Goal: Check status: Check status

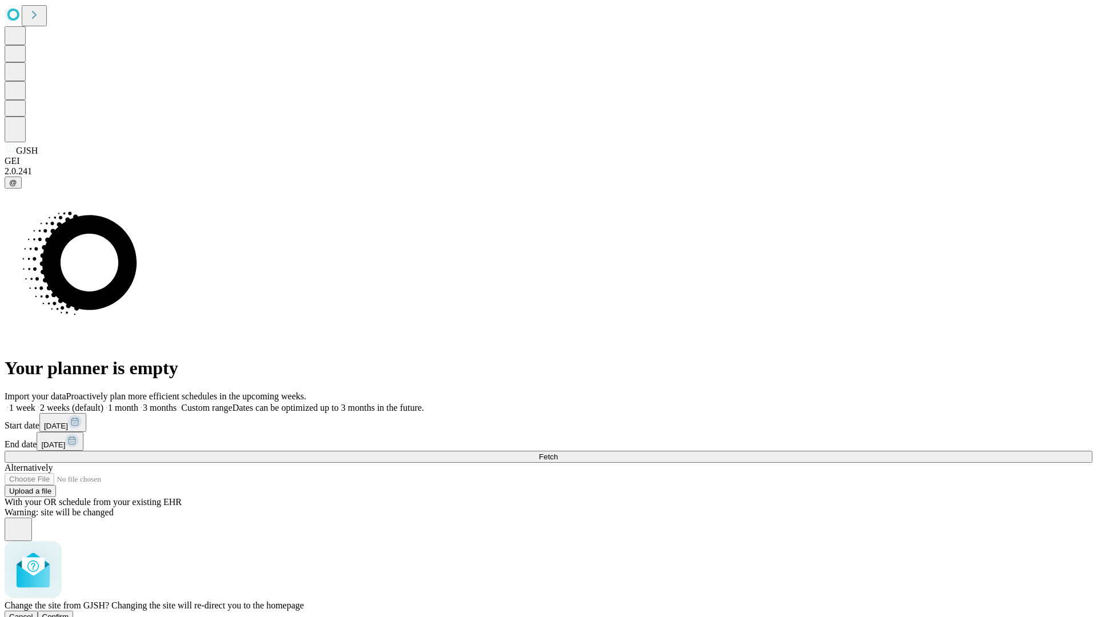
click at [69, 613] on span "Confirm" at bounding box center [55, 617] width 27 height 9
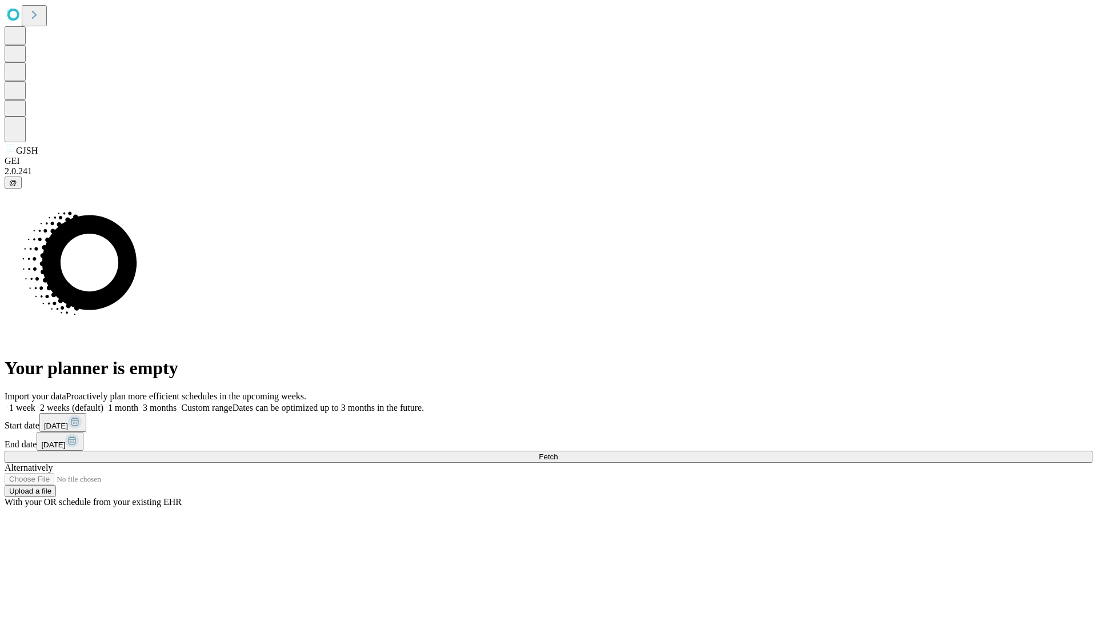
click at [138, 403] on label "1 month" at bounding box center [120, 408] width 35 height 10
click at [558, 453] on span "Fetch" at bounding box center [548, 457] width 19 height 9
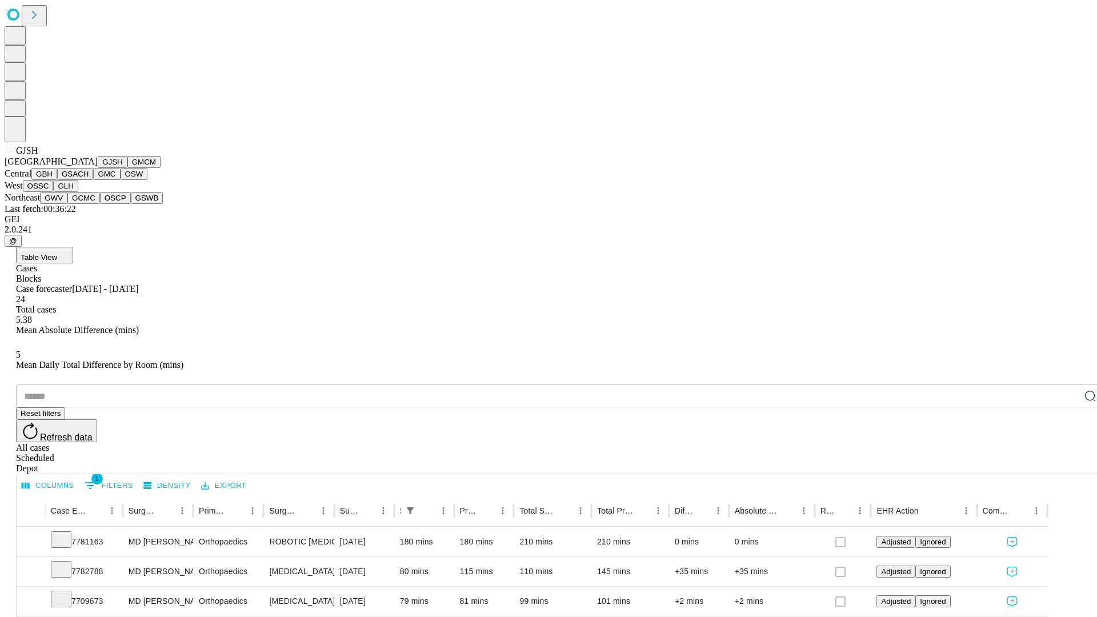
click at [127, 168] on button "GMCM" at bounding box center [143, 162] width 33 height 12
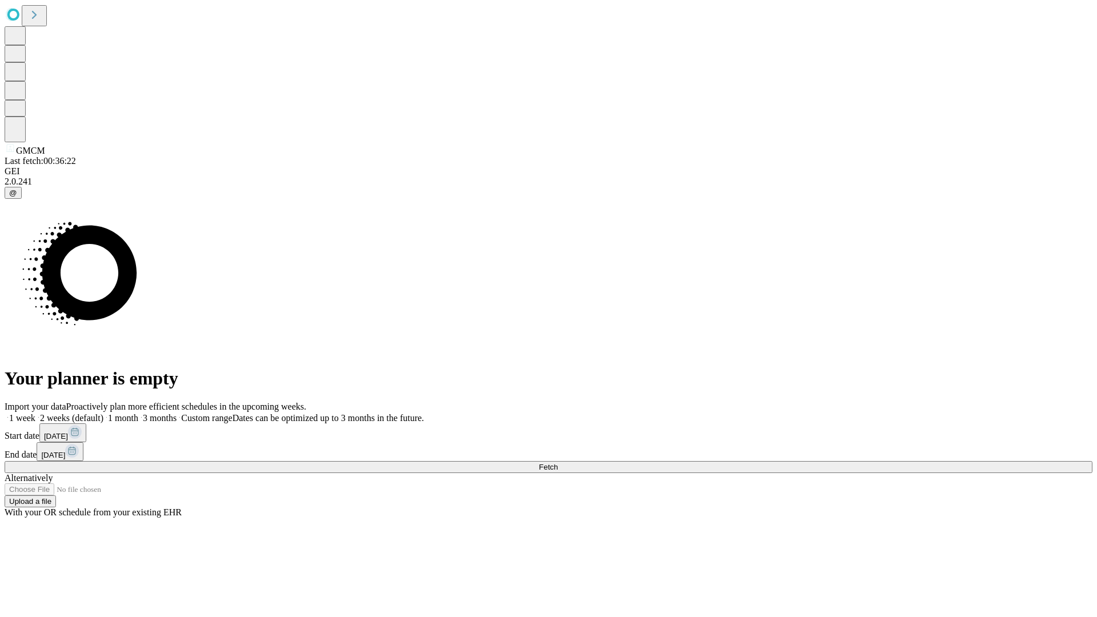
click at [138, 413] on label "1 month" at bounding box center [120, 418] width 35 height 10
click at [558, 463] on span "Fetch" at bounding box center [548, 467] width 19 height 9
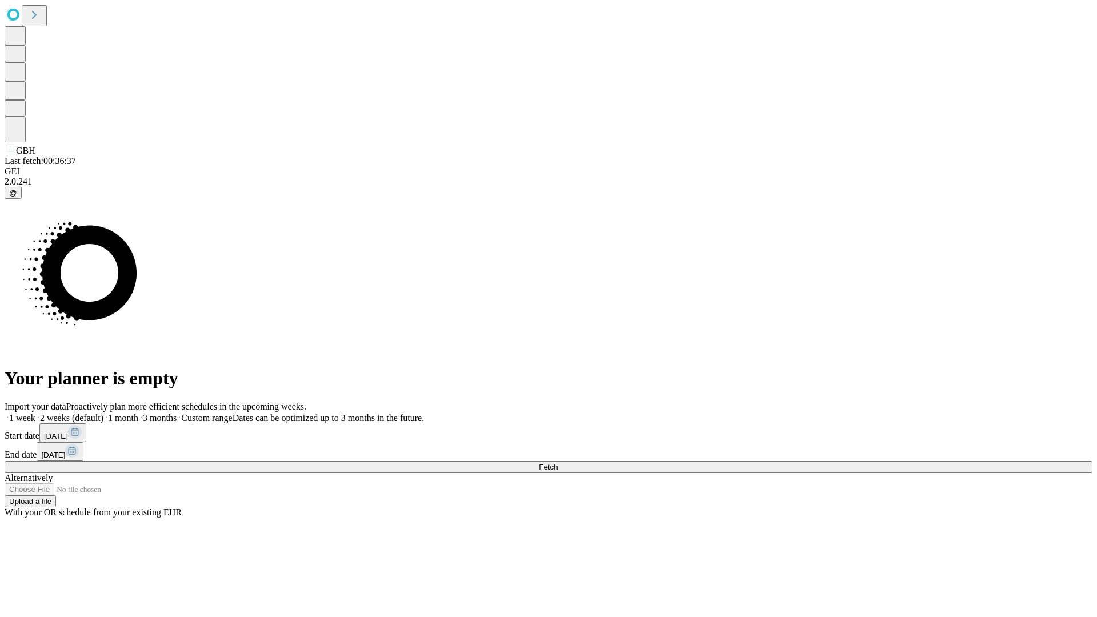
click at [558, 463] on span "Fetch" at bounding box center [548, 467] width 19 height 9
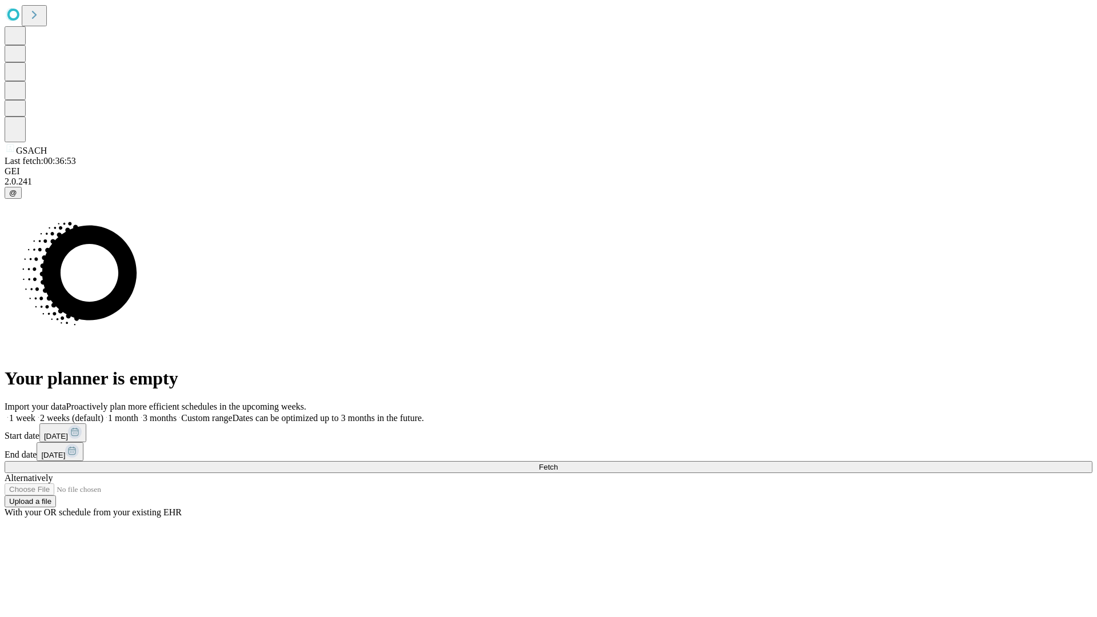
click at [138, 413] on label "1 month" at bounding box center [120, 418] width 35 height 10
click at [558, 463] on span "Fetch" at bounding box center [548, 467] width 19 height 9
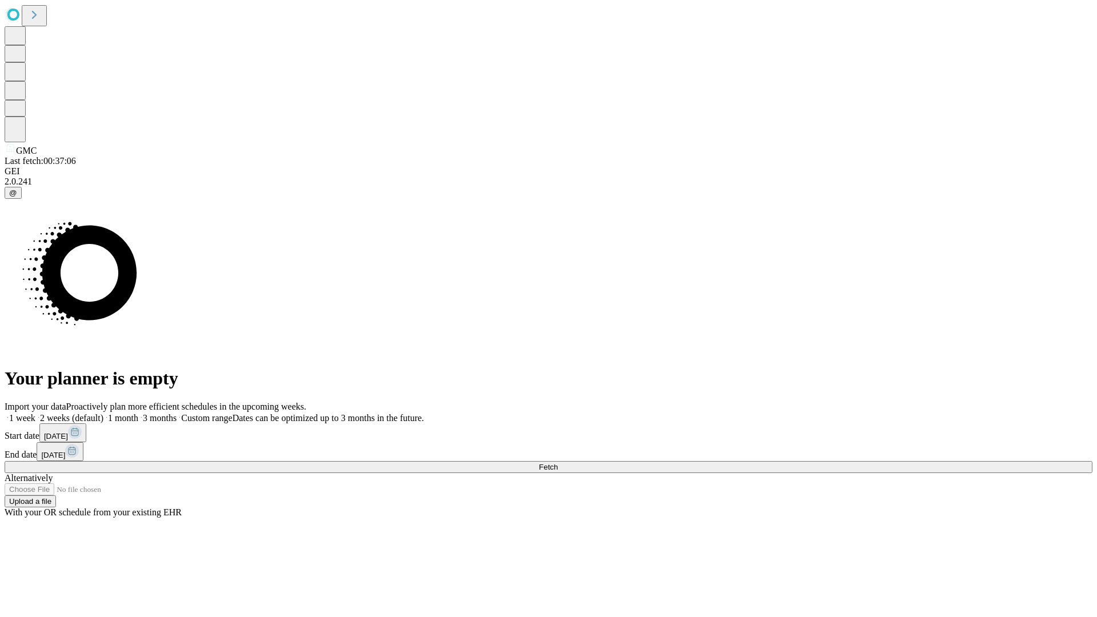
click at [138, 413] on label "1 month" at bounding box center [120, 418] width 35 height 10
click at [558, 463] on span "Fetch" at bounding box center [548, 467] width 19 height 9
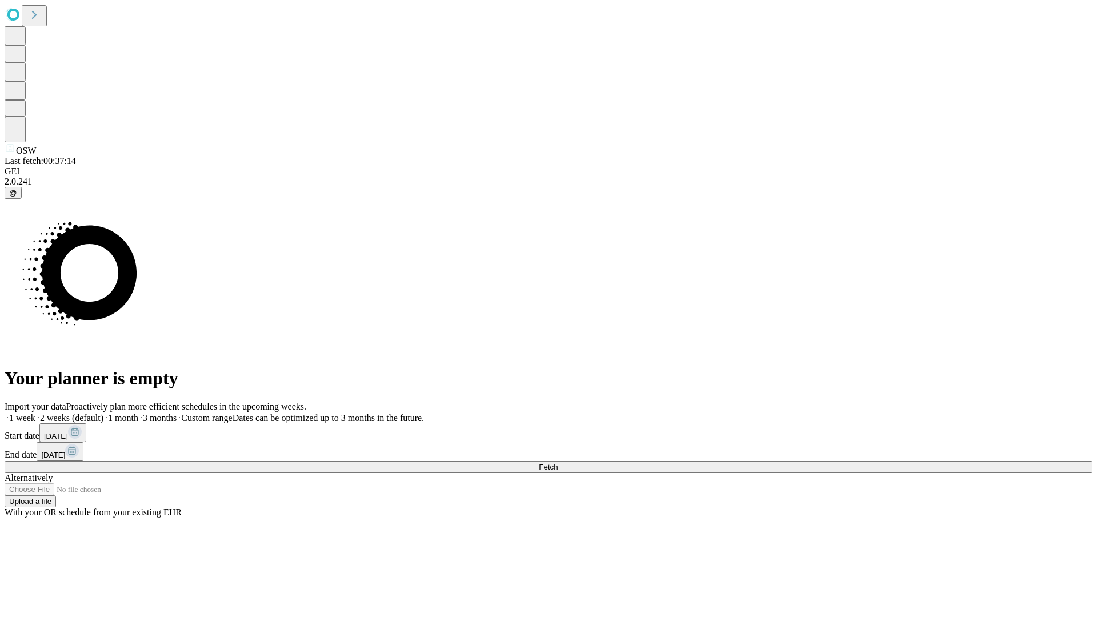
click at [138, 413] on label "1 month" at bounding box center [120, 418] width 35 height 10
click at [558, 463] on span "Fetch" at bounding box center [548, 467] width 19 height 9
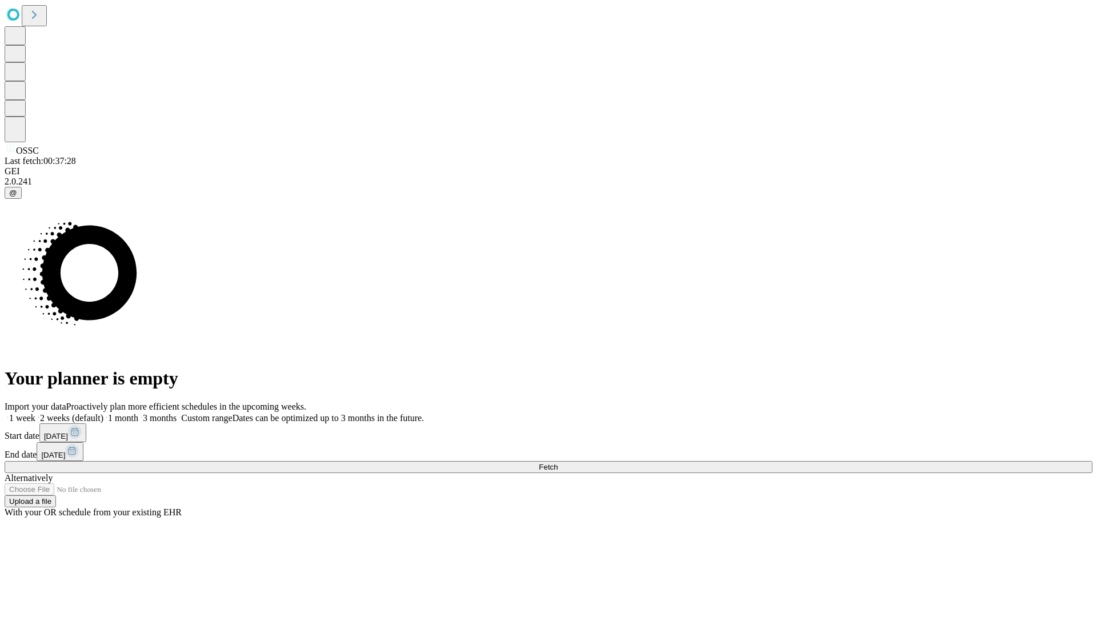
click at [558, 463] on span "Fetch" at bounding box center [548, 467] width 19 height 9
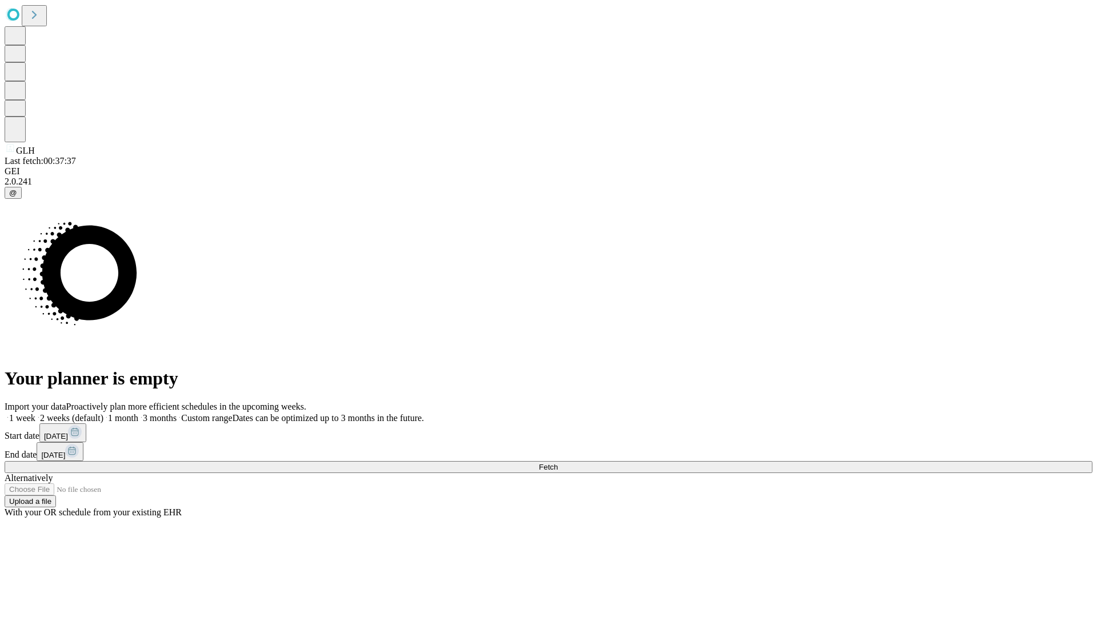
click at [138, 413] on label "1 month" at bounding box center [120, 418] width 35 height 10
click at [558, 463] on span "Fetch" at bounding box center [548, 467] width 19 height 9
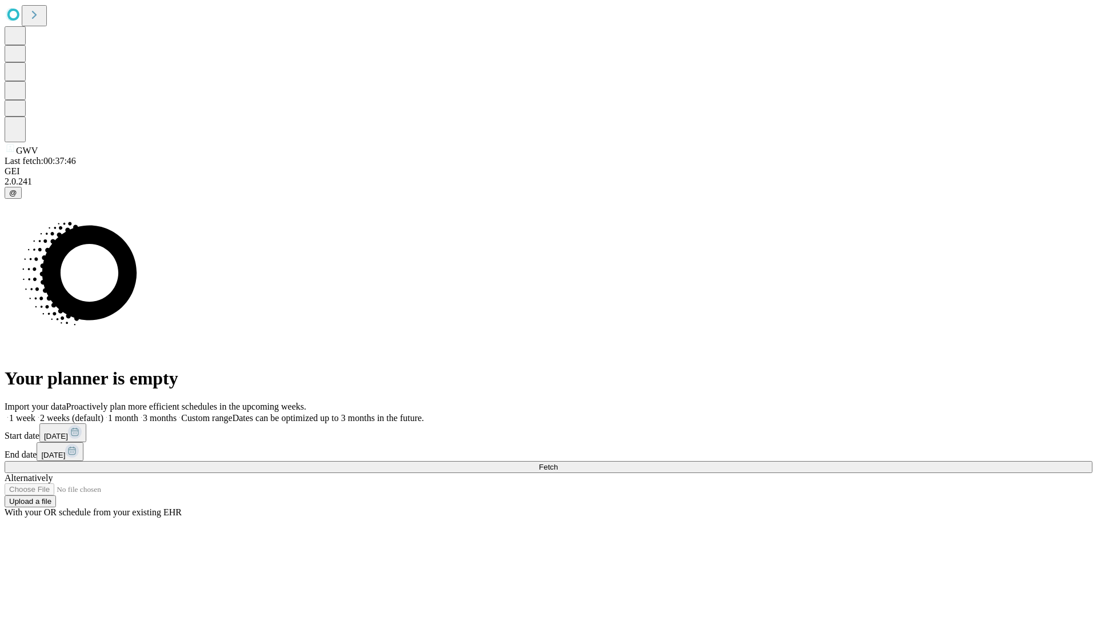
click at [138, 413] on label "1 month" at bounding box center [120, 418] width 35 height 10
click at [558, 463] on span "Fetch" at bounding box center [548, 467] width 19 height 9
click at [138, 413] on label "1 month" at bounding box center [120, 418] width 35 height 10
click at [558, 463] on span "Fetch" at bounding box center [548, 467] width 19 height 9
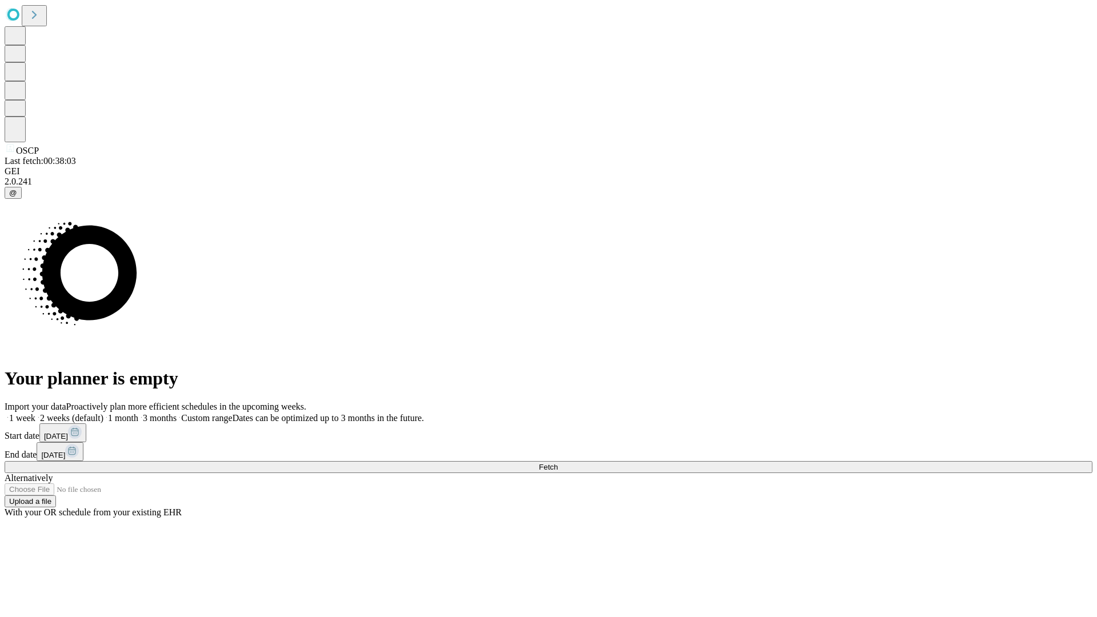
click at [138, 413] on label "1 month" at bounding box center [120, 418] width 35 height 10
click at [558, 463] on span "Fetch" at bounding box center [548, 467] width 19 height 9
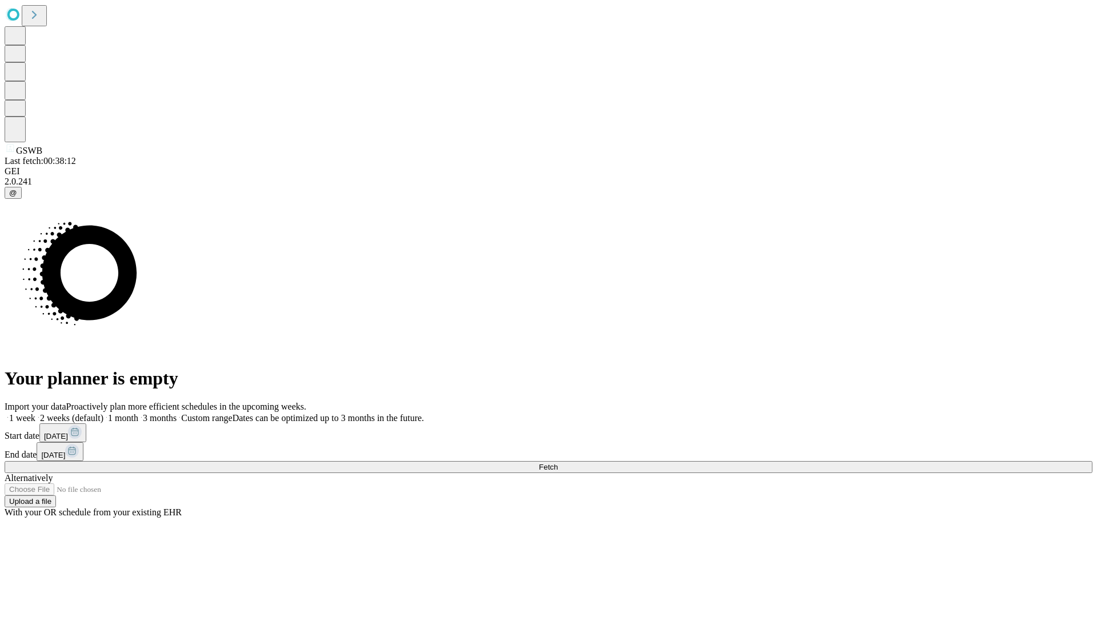
click at [138, 413] on label "1 month" at bounding box center [120, 418] width 35 height 10
click at [558, 463] on span "Fetch" at bounding box center [548, 467] width 19 height 9
